Goal: Task Accomplishment & Management: Use online tool/utility

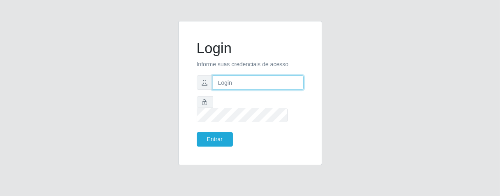
click at [225, 86] on input "text" at bounding box center [258, 82] width 91 height 14
click at [225, 86] on input "E" at bounding box center [258, 82] width 91 height 14
type input "[PERSON_NAME]"
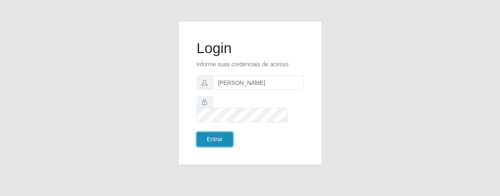
click at [216, 133] on button "Entrar" at bounding box center [215, 139] width 36 height 14
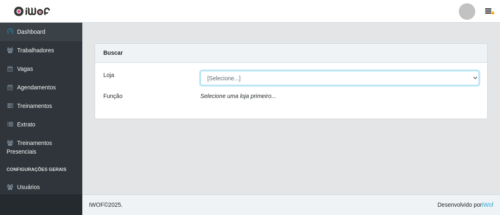
click at [475, 79] on select "[Selecione...] Superbox [GEOGRAPHIC_DATA] - Bessa" at bounding box center [339, 78] width 279 height 14
select select "206"
click at [200, 71] on select "[Selecione...] Superbox [GEOGRAPHIC_DATA] - Bessa" at bounding box center [339, 78] width 279 height 14
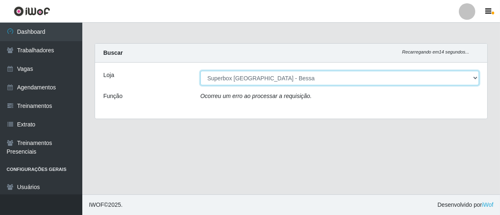
click at [476, 78] on select "[Selecione...] Superbox [GEOGRAPHIC_DATA] - Bessa" at bounding box center [339, 78] width 279 height 14
click at [475, 78] on select "[Selecione...] Superbox [GEOGRAPHIC_DATA] - Bessa" at bounding box center [339, 78] width 279 height 14
